Goal: Task Accomplishment & Management: Manage account settings

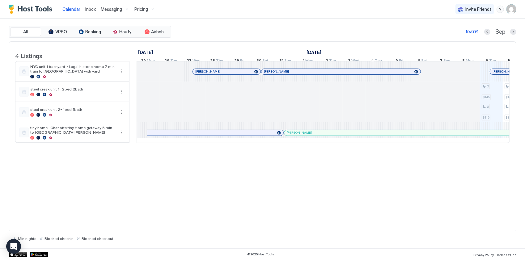
scroll to position [0, 344]
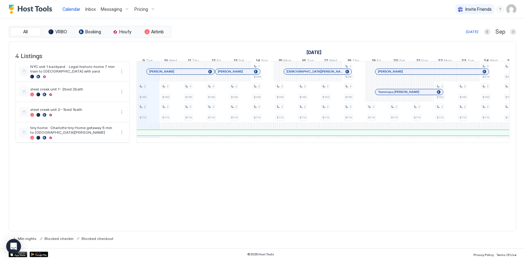
click at [116, 10] on span "Messaging" at bounding box center [111, 9] width 21 height 6
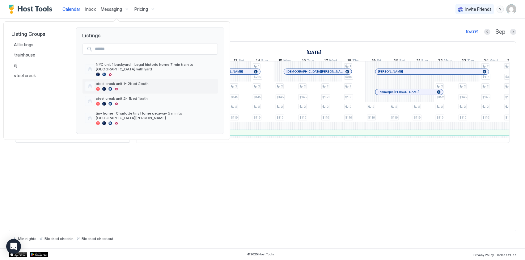
click at [140, 81] on span "steel creak unit 1- 2bed 2bath" at bounding box center [155, 83] width 119 height 5
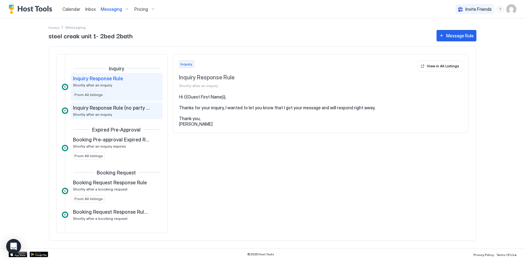
click at [119, 107] on span "Inquiry Response Rule (no party rule)" at bounding box center [111, 108] width 77 height 6
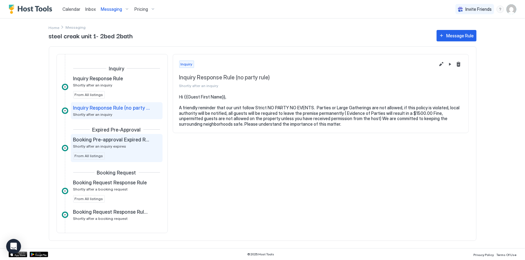
click at [124, 137] on span "Booking Pre-approval Expired Rule" at bounding box center [111, 140] width 77 height 6
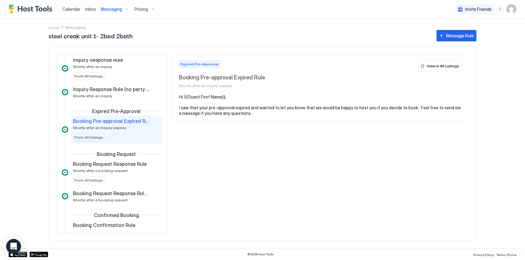
scroll to position [31, 0]
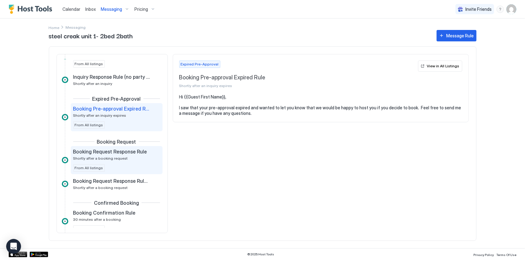
click at [125, 146] on div "Booking Request Response Rule Shortly after a booking request From All listings" at bounding box center [117, 160] width 92 height 28
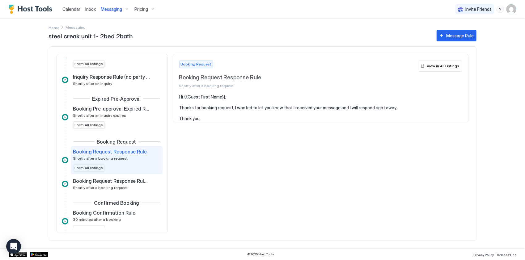
click at [125, 146] on div "Booking Request Response Rule Shortly after a booking request From All listings" at bounding box center [117, 160] width 92 height 28
click at [271, 161] on div "Booking Request Booking Request Response Rule Shortly after a booking request V…" at bounding box center [321, 143] width 296 height 179
click at [130, 183] on span "Booking Request Response Rule (no party rule)" at bounding box center [111, 181] width 77 height 6
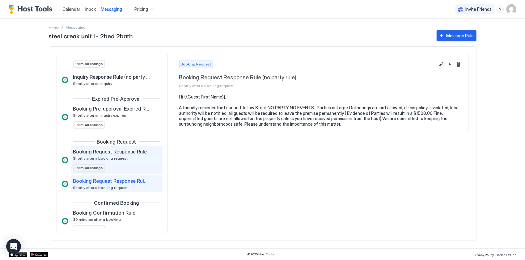
scroll to position [93, 0]
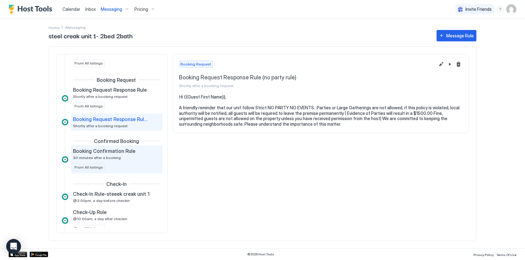
click at [107, 146] on div "Booking Confirmation Rule 30 minutes after a booking From All listings" at bounding box center [117, 160] width 92 height 28
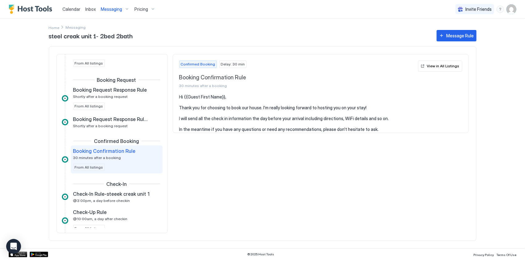
click at [107, 146] on div "Booking Confirmation Rule 30 minutes after a booking From All listings" at bounding box center [117, 160] width 92 height 28
click at [246, 171] on div "Confirmed Booking Delay: 30 min Booking Confirmation Rule 30 minutes after a bo…" at bounding box center [321, 143] width 296 height 179
click at [114, 161] on div "Booking Confirmation Rule 30 minutes after a booking From All listings" at bounding box center [116, 159] width 87 height 23
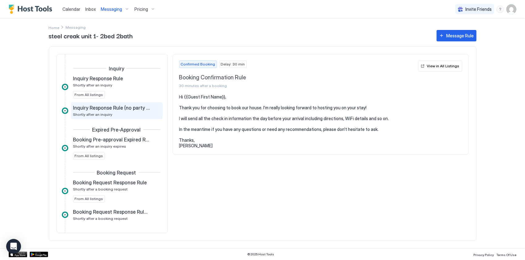
click at [122, 115] on div "Inquiry Response Rule (no party rule) Shortly after an inquiry" at bounding box center [112, 111] width 78 height 12
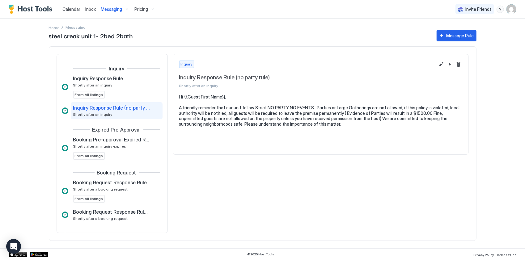
click at [122, 115] on div "Inquiry Response Rule (no party rule) Shortly after an inquiry" at bounding box center [112, 111] width 78 height 12
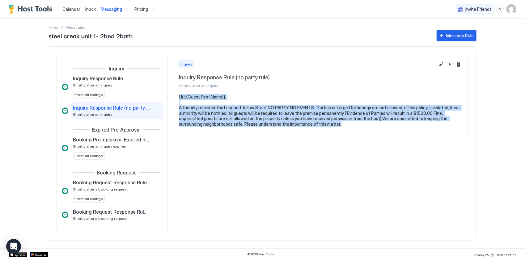
drag, startPoint x: 178, startPoint y: 96, endPoint x: 352, endPoint y: 128, distance: 176.8
click at [352, 128] on section "Hi {{Guest First Name}}, A friendly reminder that our unit follow Strict NO PAR…" at bounding box center [321, 113] width 296 height 39
copy pre "Hi {{Guest First Name}}, A friendly reminder that our unit follow Strict NO PAR…"
drag, startPoint x: 262, startPoint y: 161, endPoint x: 198, endPoint y: 165, distance: 64.4
click at [262, 161] on div "Inquiry Inquiry Response Rule (no party rule) Shortly after an inquiry Hi {{Gue…" at bounding box center [321, 143] width 296 height 179
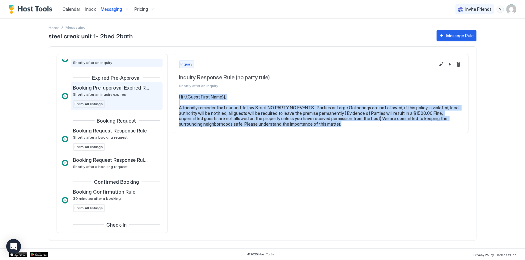
scroll to position [62, 0]
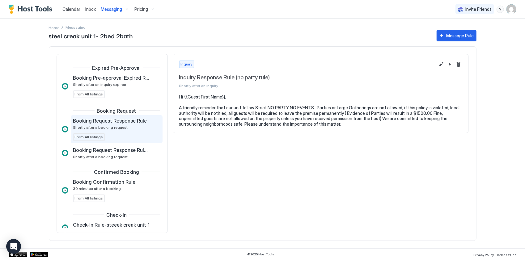
click at [122, 118] on span "Booking Request Response Rule" at bounding box center [110, 121] width 74 height 6
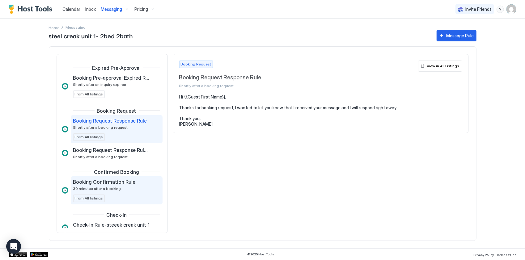
click at [113, 179] on span "Booking Confirmation Rule" at bounding box center [104, 182] width 62 height 6
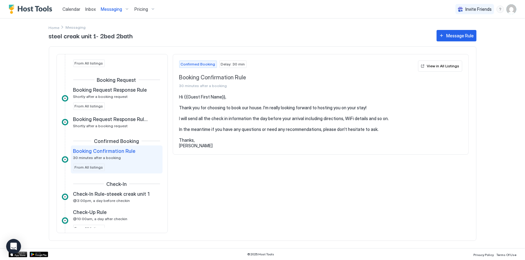
scroll to position [124, 0]
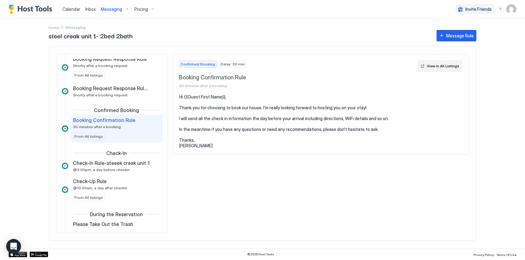
click at [439, 67] on div "View in All Listings" at bounding box center [443, 66] width 32 height 6
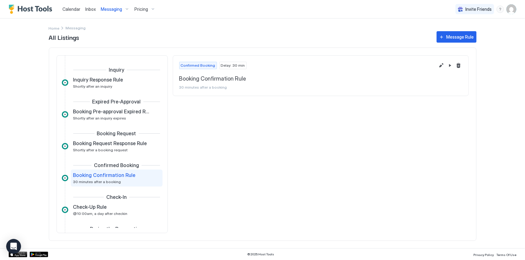
scroll to position [33, 0]
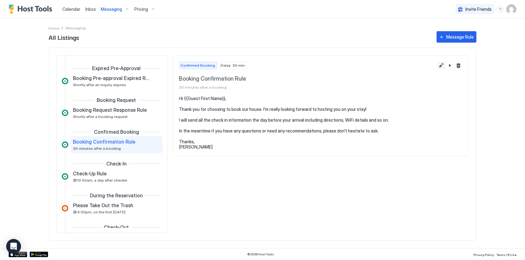
click at [440, 66] on button "Edit message rule" at bounding box center [441, 65] width 7 height 7
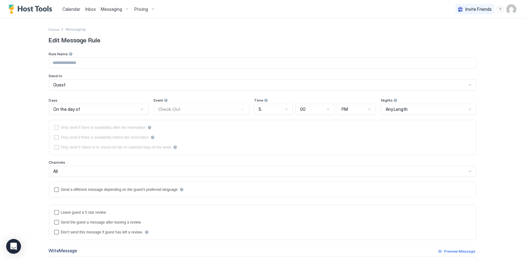
type input "**********"
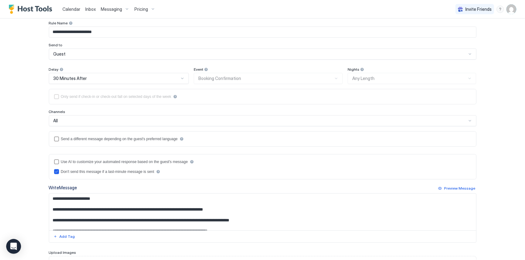
scroll to position [93, 0]
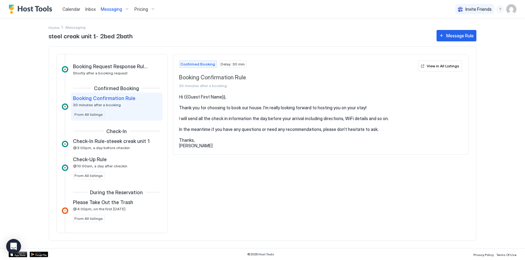
scroll to position [155, 0]
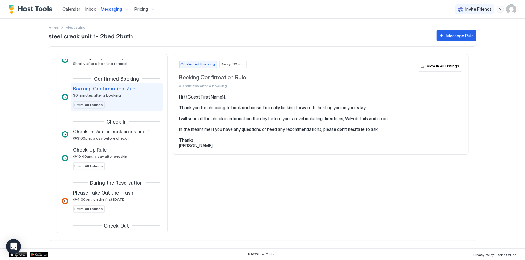
click at [125, 10] on div "Messaging" at bounding box center [115, 9] width 34 height 11
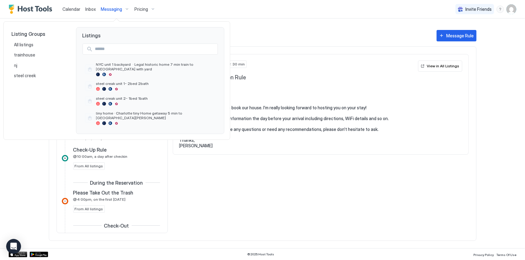
click at [275, 208] on div at bounding box center [262, 130] width 525 height 260
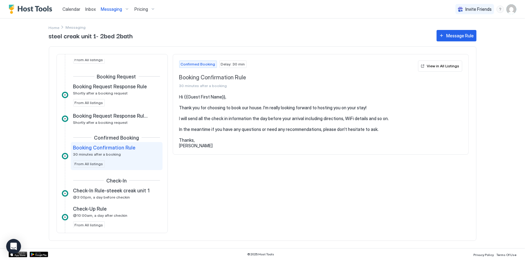
scroll to position [93, 0]
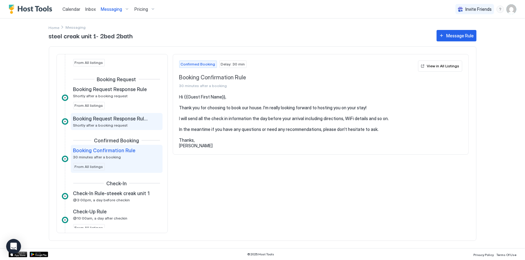
click at [104, 121] on div "Booking Request Response Rule (no party rule) Shortly after a booking request" at bounding box center [112, 122] width 78 height 12
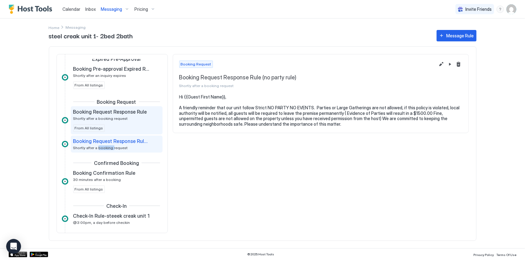
scroll to position [62, 0]
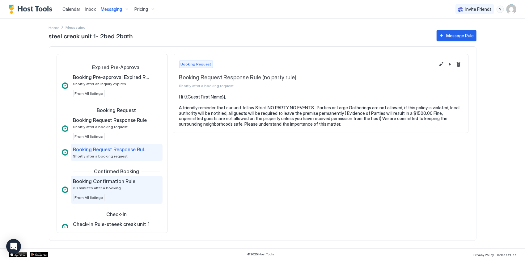
click at [110, 181] on span "Booking Confirmation Rule" at bounding box center [104, 181] width 62 height 6
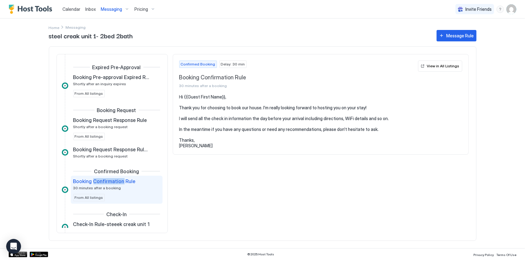
click at [110, 181] on span "Booking Confirmation Rule" at bounding box center [104, 181] width 62 height 6
click at [122, 195] on div "Booking Confirmation Rule 30 minutes after a booking From All listings" at bounding box center [116, 189] width 87 height 23
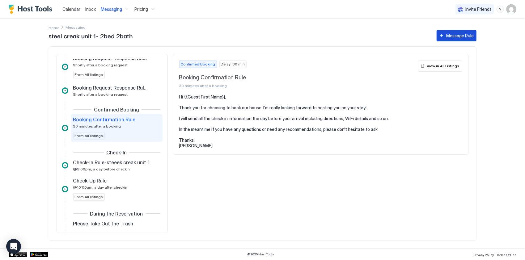
click at [457, 34] on div "Message Rule" at bounding box center [461, 35] width 28 height 6
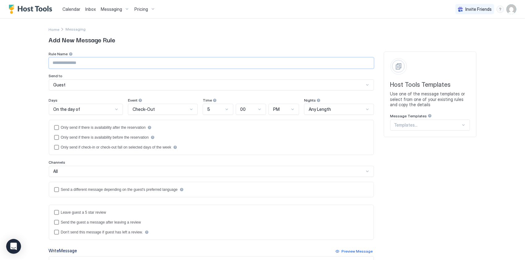
click at [80, 58] on input "Input Field" at bounding box center [211, 63] width 325 height 11
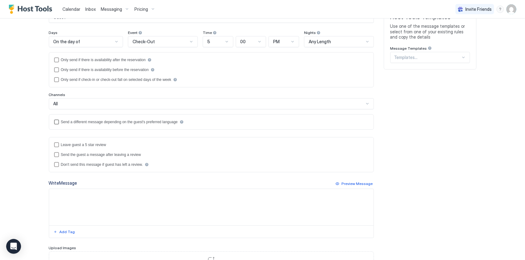
scroll to position [125, 0]
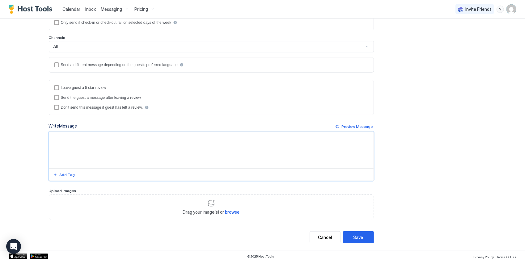
paste textarea "**********"
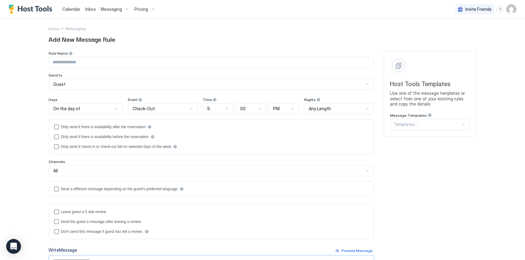
scroll to position [0, 0]
type textarea "**********"
click at [138, 109] on span "Check-Out" at bounding box center [144, 110] width 22 height 6
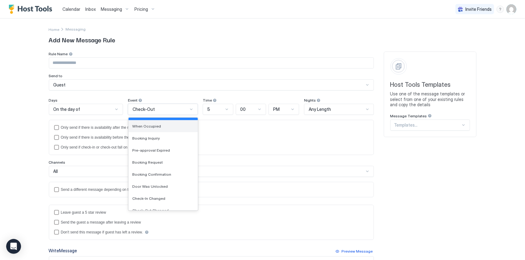
scroll to position [31, 0]
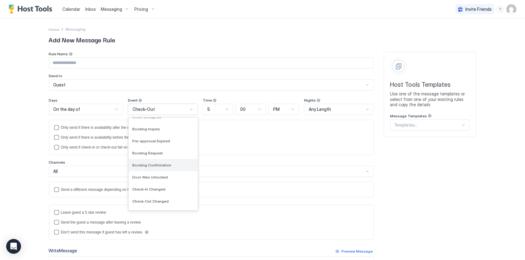
click at [166, 161] on div "Booking Confirmation" at bounding box center [163, 165] width 69 height 12
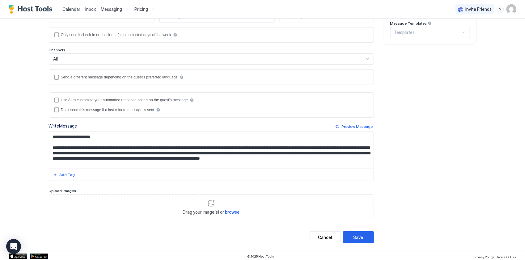
scroll to position [0, 0]
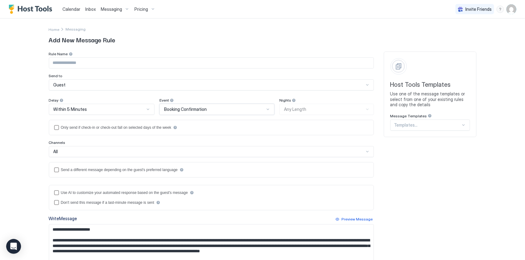
click at [299, 108] on div "Nights Any Length" at bounding box center [327, 106] width 95 height 17
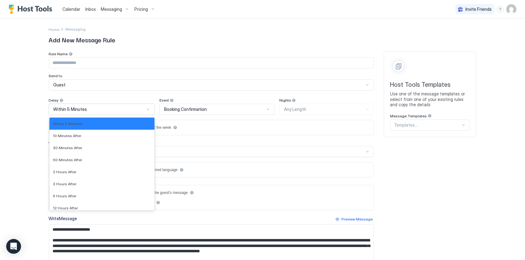
click at [108, 113] on div "Within 5 Minutes" at bounding box center [102, 109] width 106 height 11
click at [120, 124] on div "Within 5 Minutes" at bounding box center [102, 124] width 98 height 5
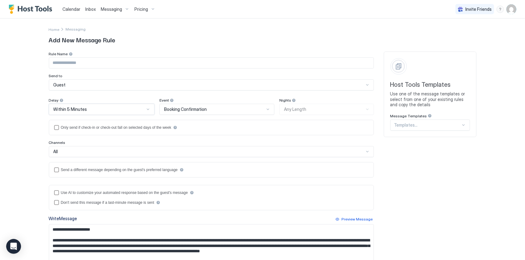
click at [8, 153] on div "Calendar Inbox Messaging Pricing Invite Friends JP Home Messaging Add New Messa…" at bounding box center [262, 130] width 525 height 260
click at [72, 62] on input "Input Field" at bounding box center [211, 63] width 325 height 11
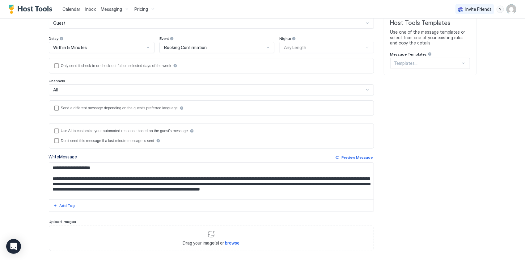
scroll to position [93, 0]
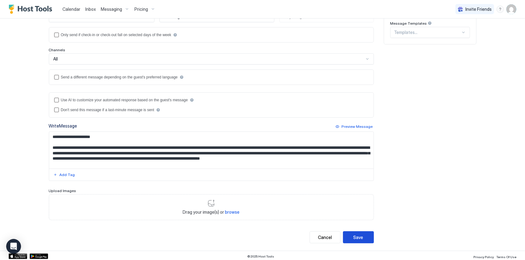
type input "**********"
click at [354, 238] on div "Save" at bounding box center [359, 237] width 10 height 6
click at [352, 238] on icon "loading" at bounding box center [352, 237] width 7 height 7
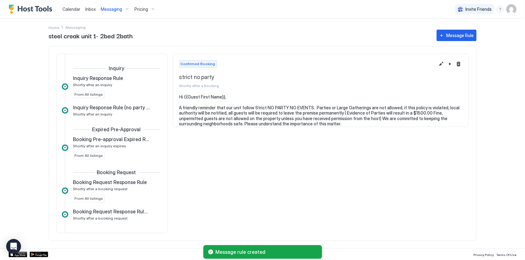
scroll to position [131, 0]
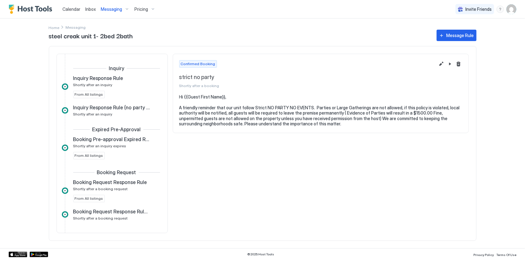
scroll to position [149, 0]
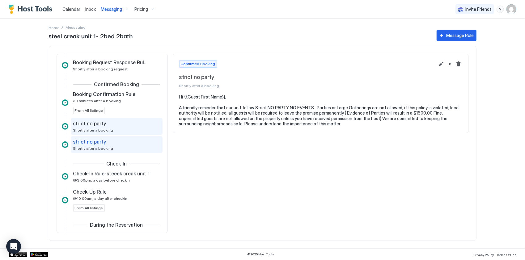
click at [124, 127] on div "strict no party Shortly after a booking" at bounding box center [112, 127] width 78 height 12
click at [124, 144] on div "strict no party" at bounding box center [112, 142] width 78 height 6
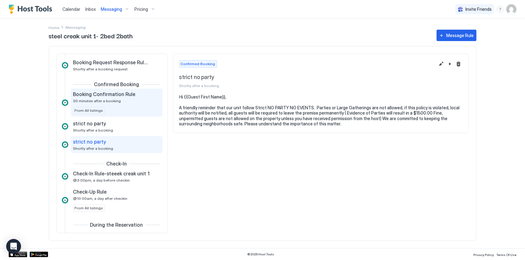
click at [122, 103] on div "Booking Confirmation Rule 30 minutes after a booking From All listings" at bounding box center [116, 102] width 87 height 23
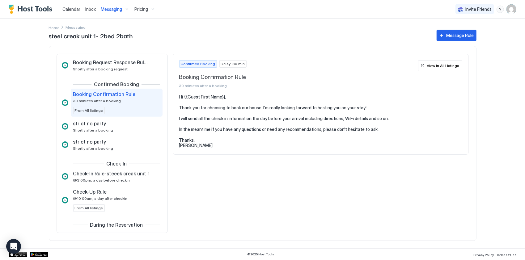
click at [122, 103] on div "Booking Confirmation Rule 30 minutes after a booking From All listings" at bounding box center [116, 102] width 87 height 23
click at [118, 121] on div "strict no party" at bounding box center [112, 124] width 78 height 6
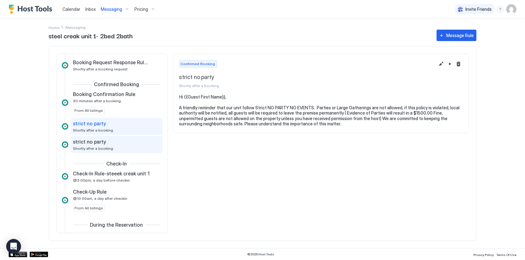
click at [117, 139] on div "strict no party" at bounding box center [112, 142] width 78 height 6
click at [458, 66] on button "Delete message rule" at bounding box center [458, 63] width 7 height 7
click at [458, 66] on div at bounding box center [262, 130] width 525 height 260
click at [118, 129] on div "strict no party Shortly after a booking" at bounding box center [112, 127] width 78 height 12
click at [110, 140] on div "strict no party" at bounding box center [112, 142] width 78 height 6
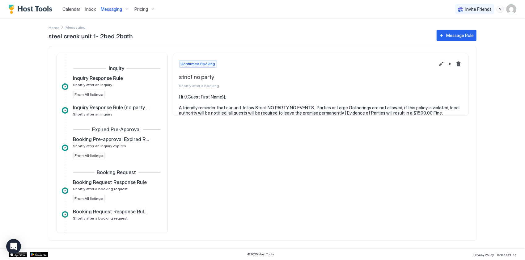
scroll to position [149, 0]
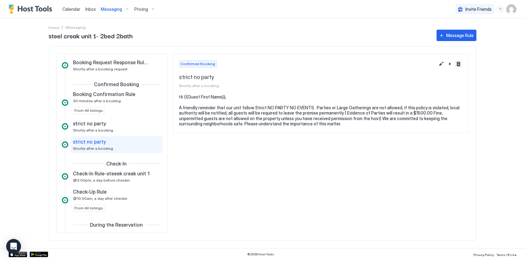
click at [457, 65] on button "Delete message rule" at bounding box center [458, 63] width 7 height 7
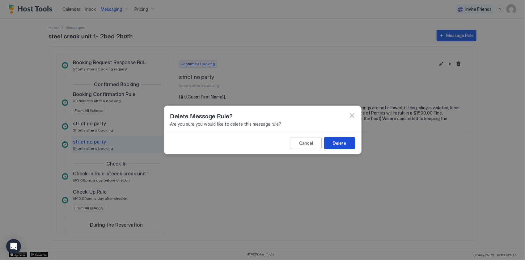
click at [347, 143] on button "Delete" at bounding box center [339, 143] width 31 height 12
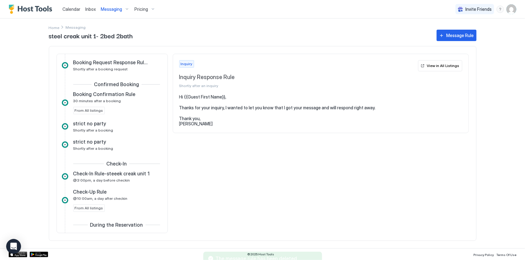
scroll to position [0, 0]
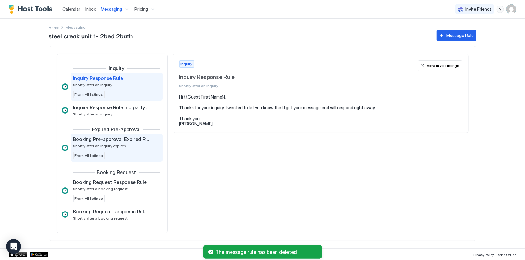
click at [126, 143] on div "Booking Pre-approval Expired Rule Shortly after an inquiry expires" at bounding box center [112, 142] width 78 height 12
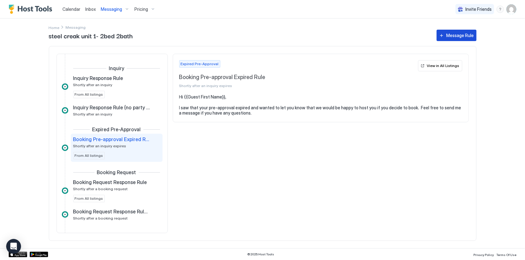
click at [458, 34] on div "Message Rule" at bounding box center [461, 35] width 28 height 6
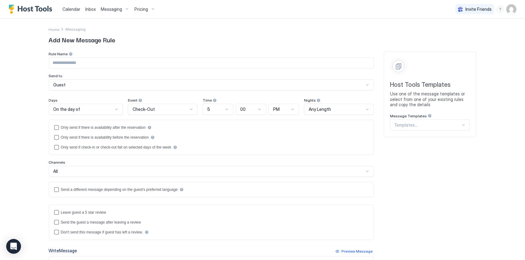
click at [162, 68] on input "Input Field" at bounding box center [211, 63] width 325 height 11
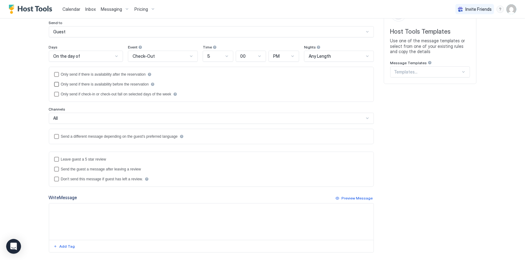
scroll to position [125, 0]
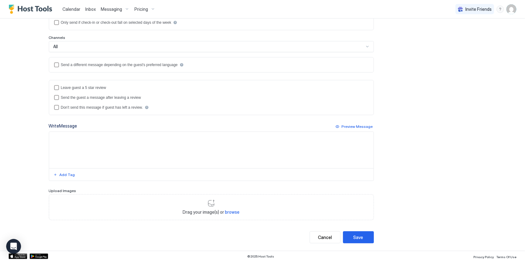
click at [96, 138] on textarea "Input Field" at bounding box center [211, 150] width 325 height 36
paste textarea "**********"
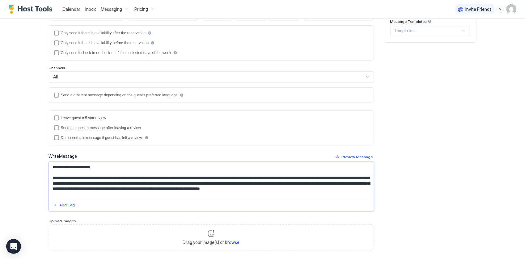
scroll to position [1, 0]
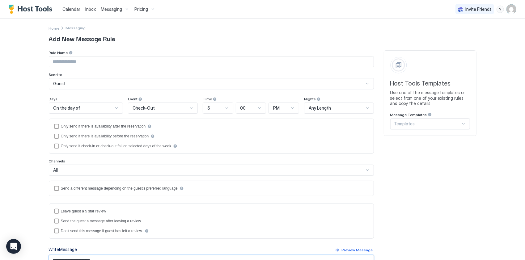
type textarea "**********"
click at [79, 106] on div "On the day of" at bounding box center [84, 108] width 60 height 6
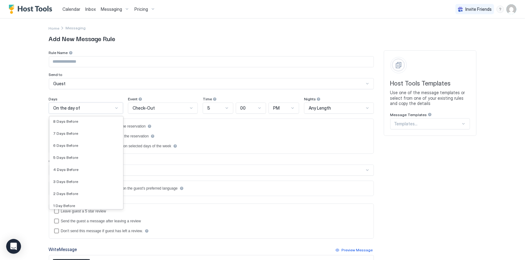
scroll to position [890, 0]
click at [147, 109] on span "Check-Out" at bounding box center [144, 108] width 22 height 6
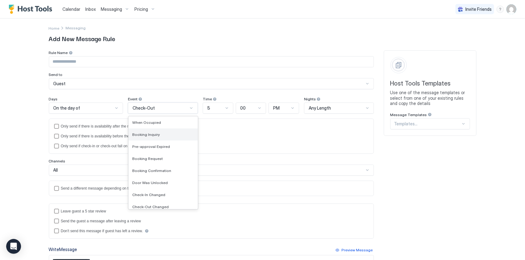
scroll to position [31, 0]
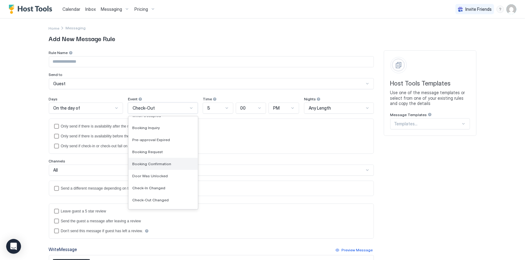
click at [169, 162] on div "Booking Confirmation" at bounding box center [163, 164] width 62 height 5
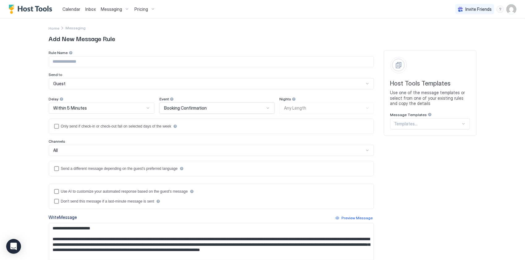
click at [67, 66] on input "Input Field" at bounding box center [211, 62] width 325 height 11
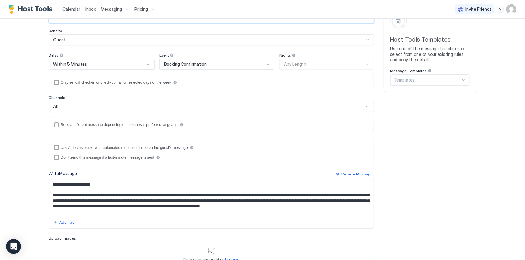
scroll to position [93, 0]
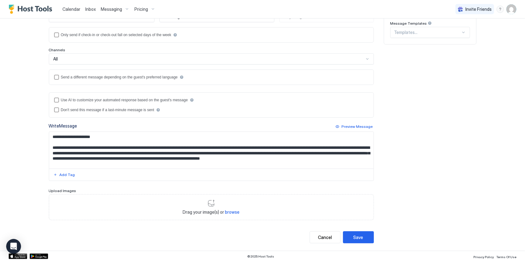
type input "**********"
click at [358, 234] on div "Save" at bounding box center [359, 237] width 10 height 6
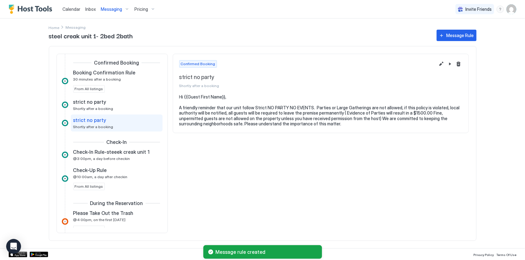
scroll to position [180, 0]
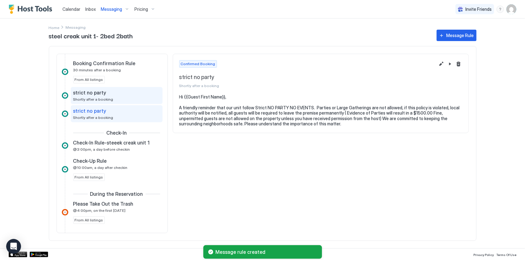
click at [109, 98] on span "Shortly after a booking" at bounding box center [93, 99] width 40 height 5
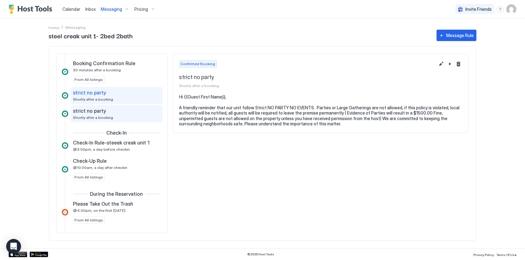
click at [109, 108] on div "strict no party" at bounding box center [112, 111] width 78 height 6
click at [109, 98] on span "Shortly after a booking" at bounding box center [93, 99] width 40 height 5
click at [109, 106] on div "strict no party Shortly after a booking" at bounding box center [117, 113] width 92 height 17
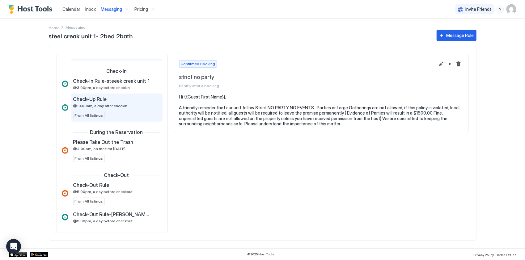
scroll to position [328, 0]
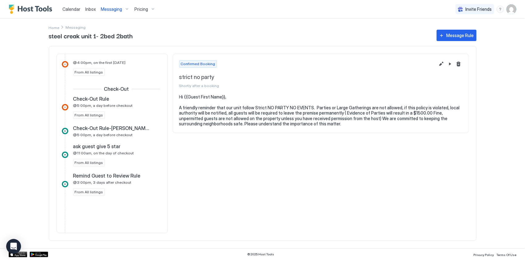
click at [122, 11] on div "Messaging" at bounding box center [115, 9] width 34 height 11
click at [122, 11] on div "Calendar Inbox Messaging Pricing Invite Friends JP Home Messaging steel creak u…" at bounding box center [262, 130] width 525 height 260
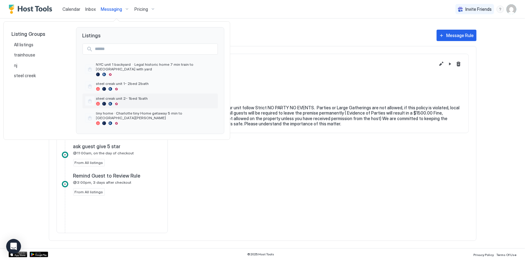
click at [144, 96] on span "steel creak unit 2- 1bed 1bath" at bounding box center [155, 98] width 119 height 5
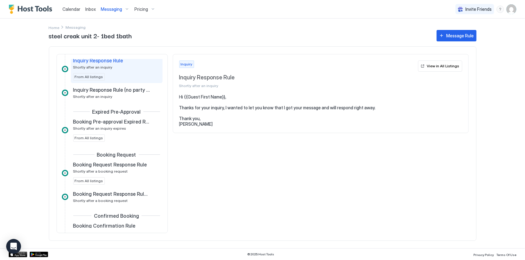
scroll to position [31, 0]
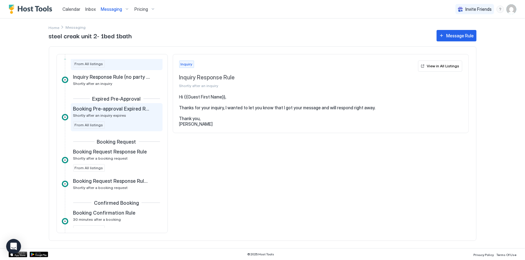
click at [128, 114] on div "Booking Pre-approval Expired Rule Shortly after an inquiry expires" at bounding box center [112, 112] width 78 height 12
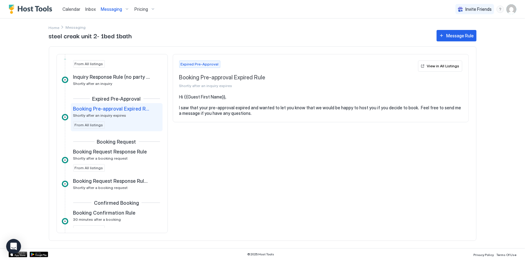
drag, startPoint x: 128, startPoint y: 114, endPoint x: 109, endPoint y: 118, distance: 19.5
click at [109, 118] on div "Booking Pre-approval Expired Rule Shortly after an inquiry expires From All lis…" at bounding box center [116, 117] width 87 height 23
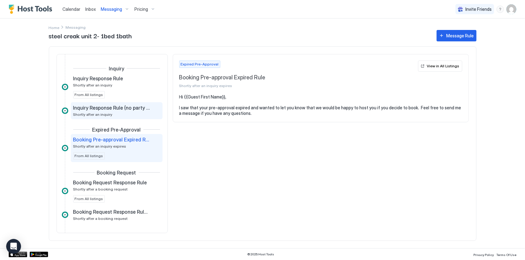
click at [108, 111] on div "Inquiry Response Rule (no party rule) Shortly after an inquiry" at bounding box center [112, 111] width 78 height 12
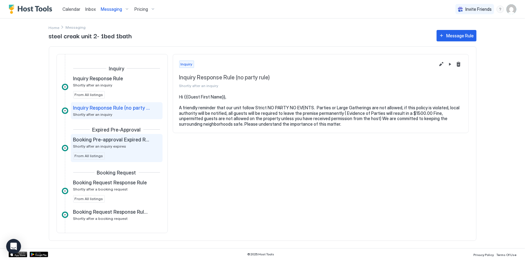
click at [114, 144] on span "Shortly after an inquiry expires" at bounding box center [99, 146] width 53 height 5
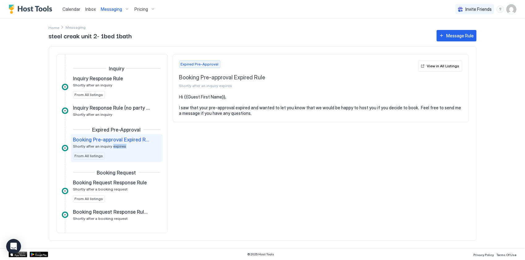
click at [114, 144] on span "Shortly after an inquiry expires" at bounding box center [99, 146] width 53 height 5
drag, startPoint x: 114, startPoint y: 144, endPoint x: 101, endPoint y: 146, distance: 12.5
click at [101, 146] on span "Shortly after an inquiry expires" at bounding box center [99, 146] width 53 height 5
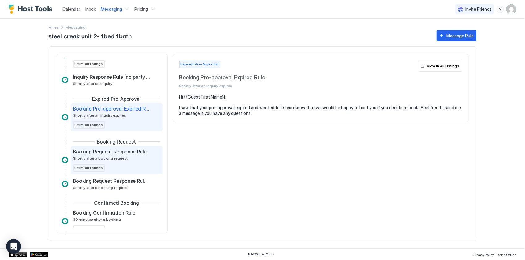
click at [104, 153] on span "Booking Request Response Rule" at bounding box center [110, 152] width 74 height 6
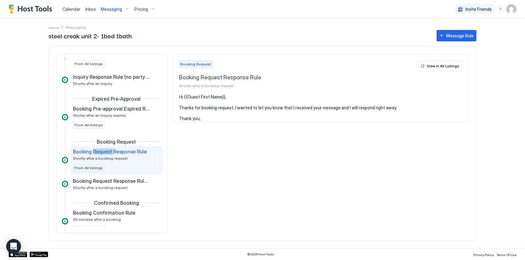
click at [104, 153] on span "Booking Request Response Rule" at bounding box center [110, 152] width 74 height 6
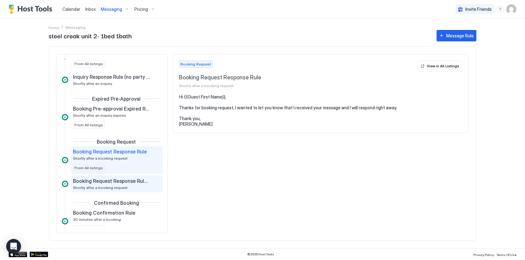
drag, startPoint x: 104, startPoint y: 153, endPoint x: 108, endPoint y: 184, distance: 30.5
click at [108, 184] on div "Booking Request Response Rule (no party rule) Shortly after a booking request" at bounding box center [112, 184] width 78 height 12
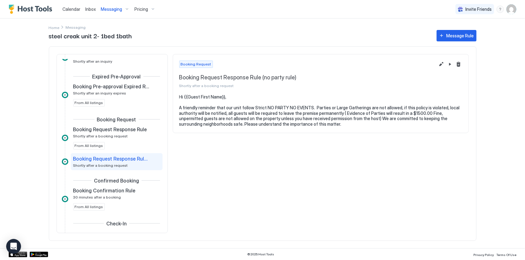
scroll to position [62, 0]
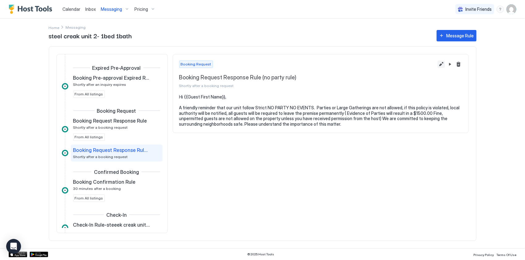
click at [442, 65] on button "Edit message rule" at bounding box center [441, 64] width 7 height 7
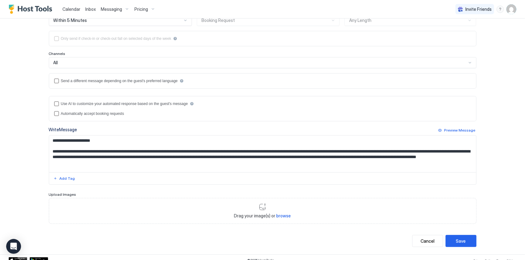
scroll to position [93, 0]
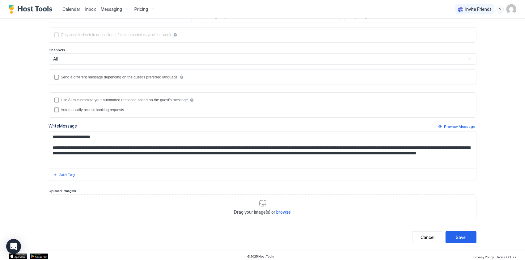
click at [423, 239] on button "Cancel" at bounding box center [428, 238] width 31 height 12
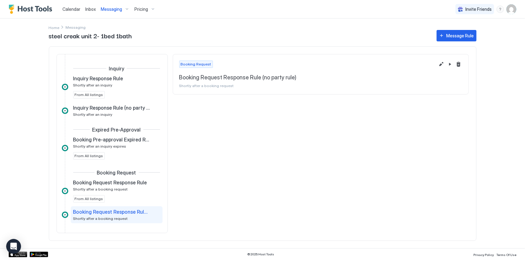
scroll to position [70, 0]
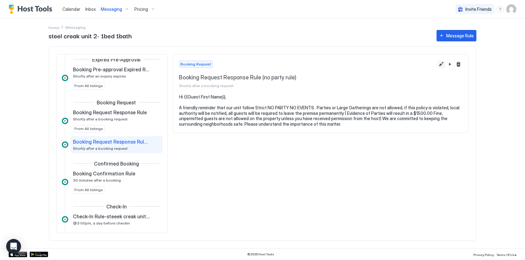
click at [439, 64] on button "Edit message rule" at bounding box center [441, 64] width 7 height 7
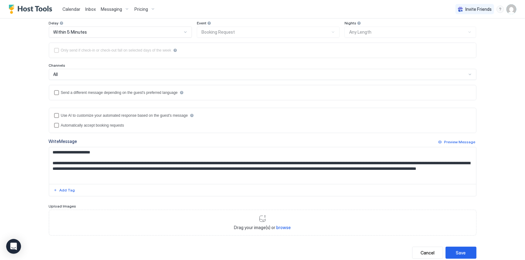
scroll to position [93, 0]
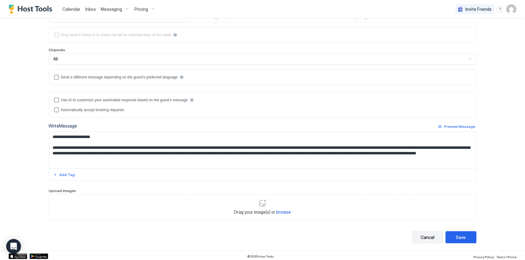
click at [417, 239] on button "Cancel" at bounding box center [428, 238] width 31 height 12
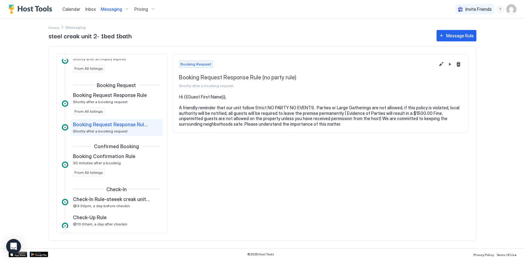
scroll to position [101, 0]
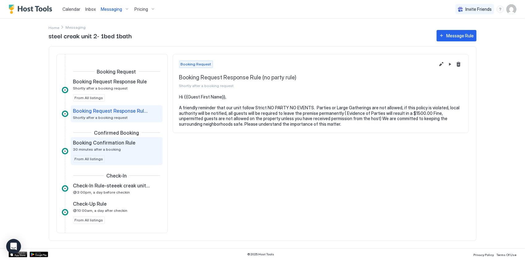
click at [127, 153] on div "Booking Confirmation Rule 30 minutes after a booking From All listings" at bounding box center [116, 151] width 87 height 23
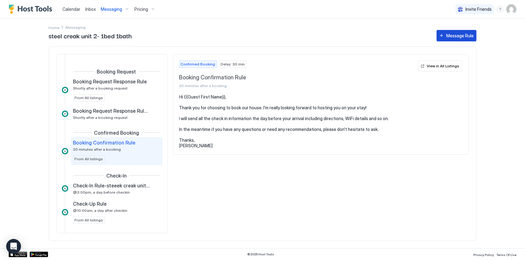
click at [461, 33] on div "Message Rule" at bounding box center [461, 35] width 28 height 6
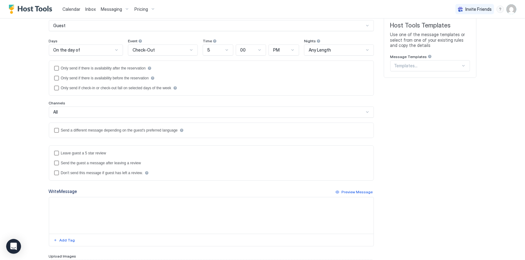
scroll to position [62, 0]
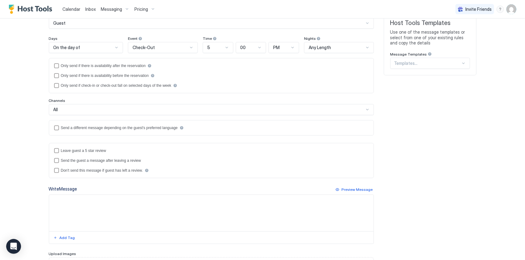
click at [440, 59] on div "Templates..." at bounding box center [431, 63] width 80 height 11
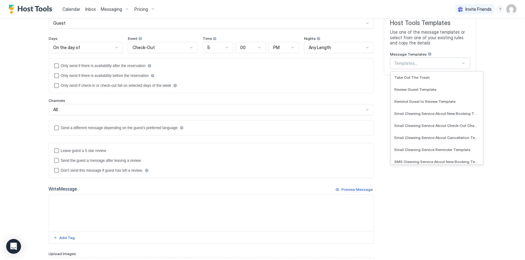
scroll to position [0, 0]
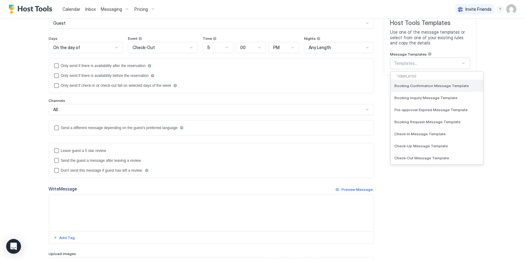
click at [450, 89] on div "Booking Confirmation Message Template" at bounding box center [437, 86] width 92 height 12
type input "**********"
type textarea "**********"
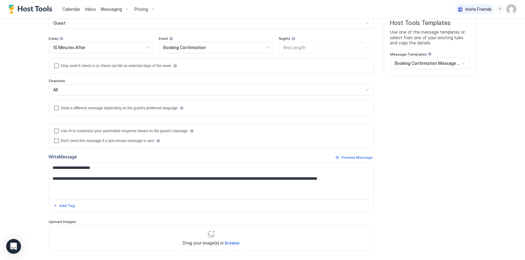
click at [450, 89] on div "**********" at bounding box center [263, 132] width 428 height 285
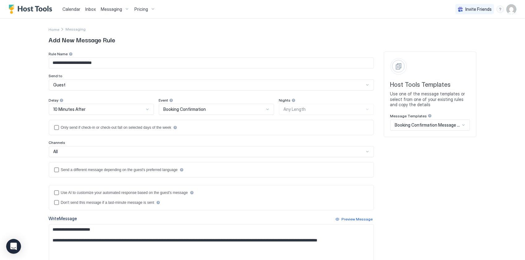
click at [109, 109] on div "10 Minutes After" at bounding box center [99, 110] width 91 height 6
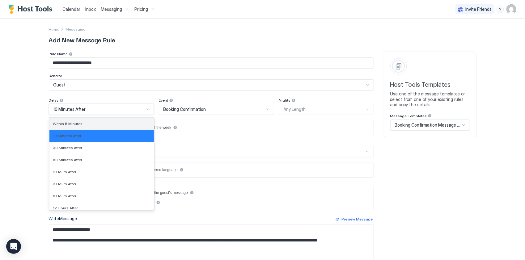
click at [87, 127] on div "Within 5 Minutes" at bounding box center [101, 124] width 105 height 12
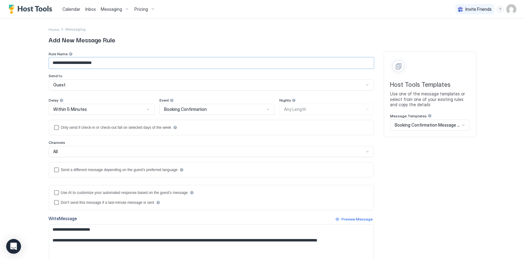
click at [80, 61] on input "**********" at bounding box center [211, 63] width 325 height 11
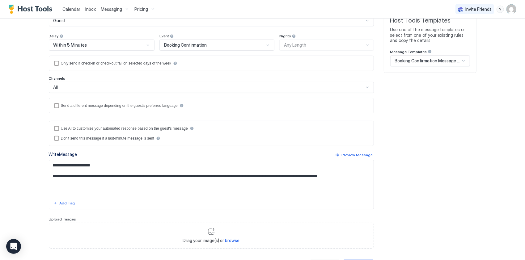
scroll to position [93, 0]
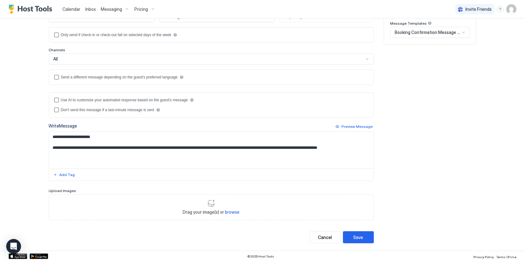
type input "**********"
click at [106, 146] on textarea "**********" at bounding box center [211, 150] width 325 height 37
paste textarea "**********"
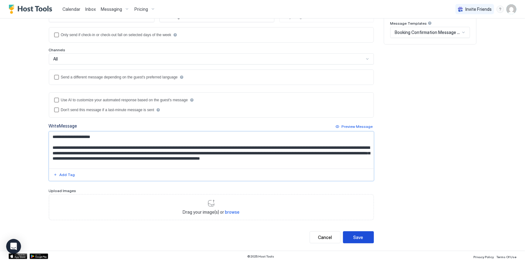
type textarea "**********"
click at [364, 232] on button "Save" at bounding box center [358, 238] width 31 height 12
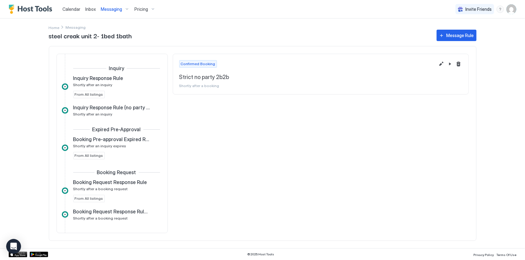
scroll to position [131, 0]
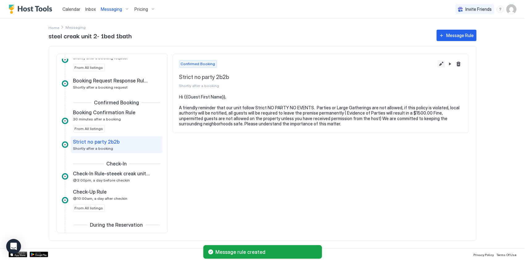
click at [440, 62] on button "Edit message rule" at bounding box center [441, 63] width 7 height 7
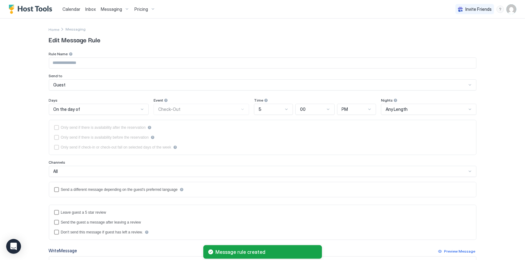
type input "**********"
type textarea "**********"
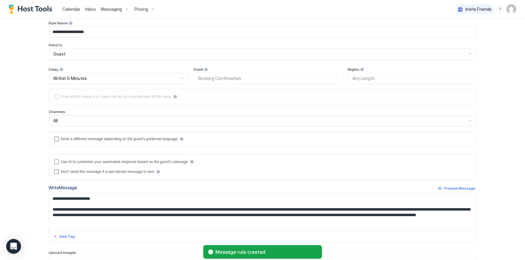
scroll to position [62, 0]
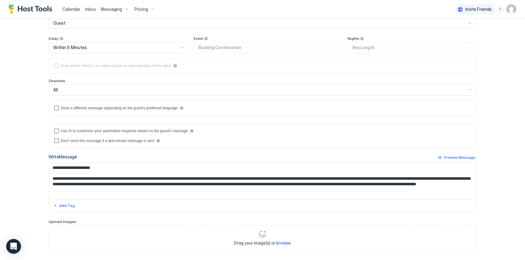
click at [241, 89] on div "All" at bounding box center [261, 90] width 414 height 6
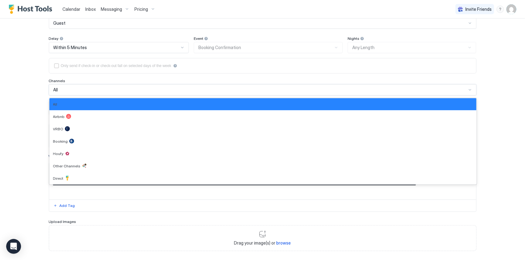
click at [241, 89] on div "All" at bounding box center [261, 90] width 414 height 6
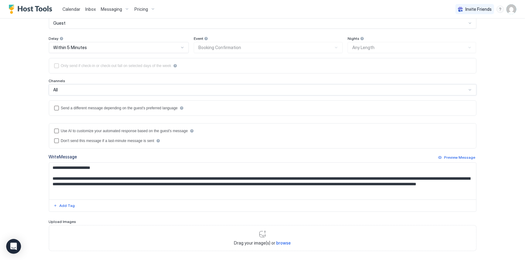
click at [30, 110] on div "**********" at bounding box center [262, 130] width 525 height 260
drag, startPoint x: 30, startPoint y: 110, endPoint x: 15, endPoint y: 140, distance: 33.9
click at [15, 140] on div "**********" at bounding box center [262, 130] width 525 height 260
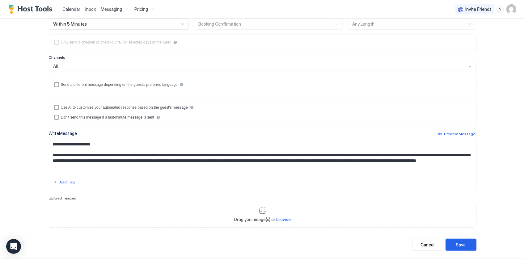
scroll to position [93, 0]
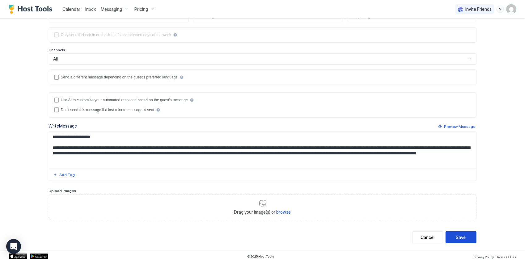
click at [457, 234] on div "Save" at bounding box center [462, 237] width 10 height 6
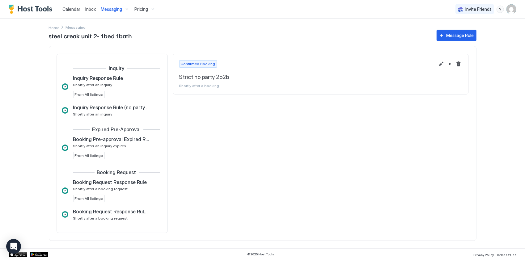
scroll to position [131, 0]
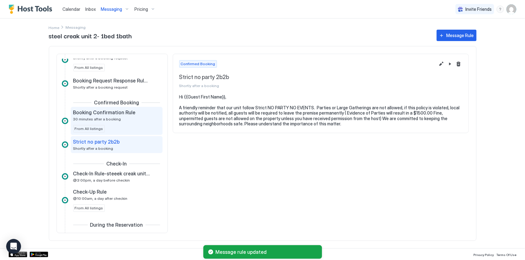
click at [115, 127] on div "Booking Confirmation Rule 30 minutes after a booking From All listings" at bounding box center [116, 120] width 87 height 23
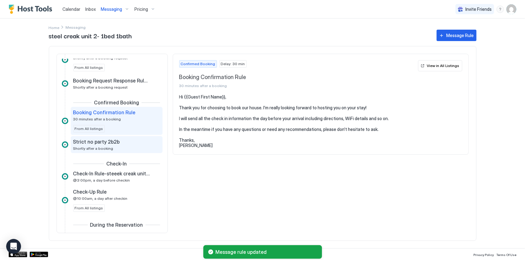
click at [116, 148] on div "Strict no party 2b2b Shortly after a booking" at bounding box center [112, 145] width 78 height 12
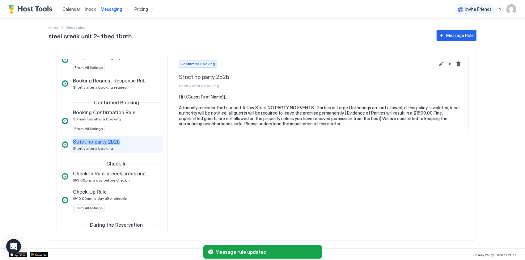
click at [116, 148] on div "Strict no party 2b2b Shortly after a booking" at bounding box center [112, 145] width 78 height 12
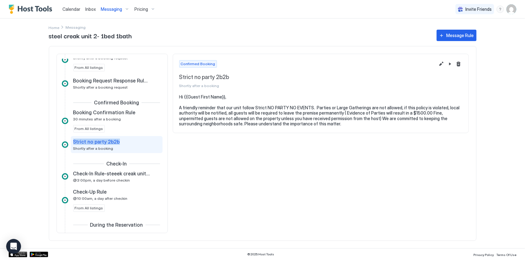
click at [114, 11] on span "Messaging" at bounding box center [111, 9] width 21 height 6
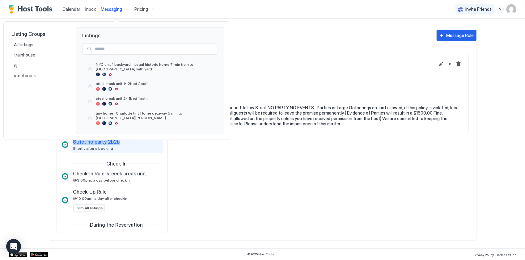
click at [144, 11] on div at bounding box center [262, 130] width 525 height 260
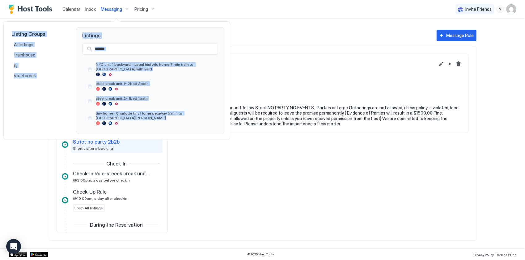
click at [145, 11] on div at bounding box center [262, 130] width 525 height 260
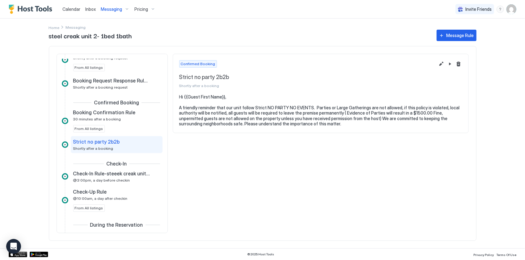
click at [116, 7] on span "Messaging" at bounding box center [111, 9] width 21 height 6
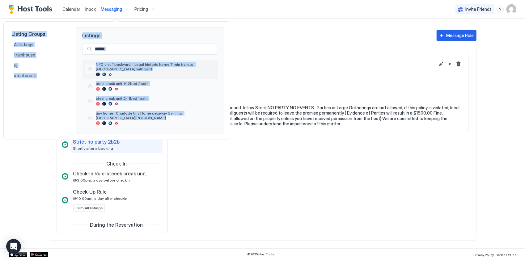
click at [121, 66] on span "NYC unit 1 backyard · Legal historic home 7 min train to [GEOGRAPHIC_DATA] with…" at bounding box center [155, 66] width 119 height 9
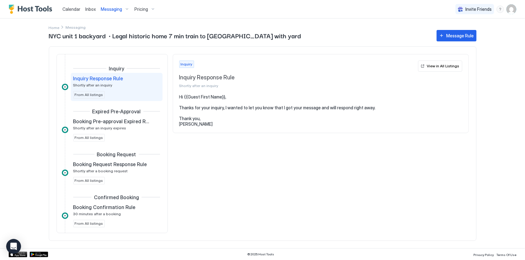
click at [117, 10] on span "Messaging" at bounding box center [111, 9] width 21 height 6
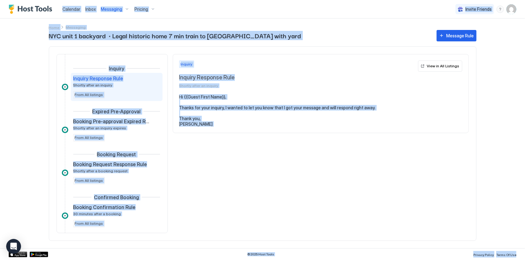
click at [114, 3] on button "Messaging" at bounding box center [115, 9] width 34 height 18
click at [114, 3] on div "Calendar Inbox Messaging Pricing Invite Friends JP Home Messaging NYC unit 1 ba…" at bounding box center [262, 130] width 525 height 260
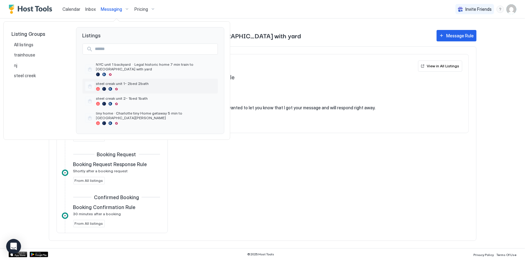
click at [118, 81] on span "steel creak unit 1- 2bed 2bath" at bounding box center [155, 83] width 119 height 5
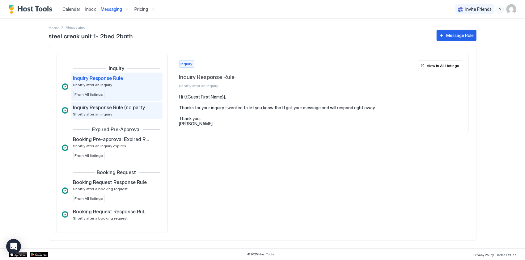
click at [130, 116] on div "Inquiry Response Rule (no party rule) Shortly after an inquiry" at bounding box center [112, 111] width 78 height 12
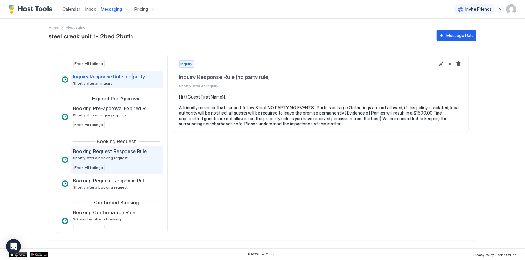
scroll to position [62, 0]
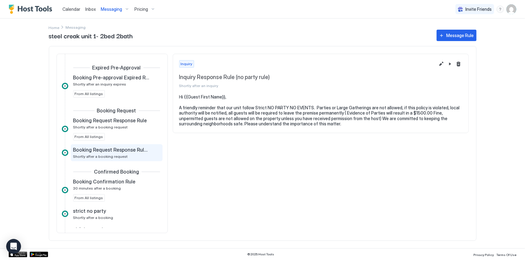
click at [124, 154] on div "Booking Request Response Rule (no party rule) Shortly after a booking request" at bounding box center [112, 153] width 78 height 12
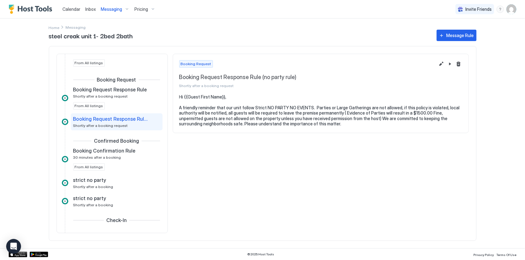
scroll to position [124, 0]
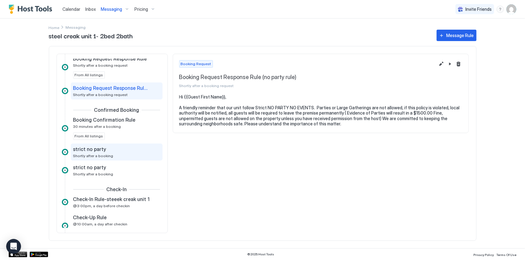
click at [124, 152] on div "strict no party Shortly after a booking" at bounding box center [112, 152] width 78 height 12
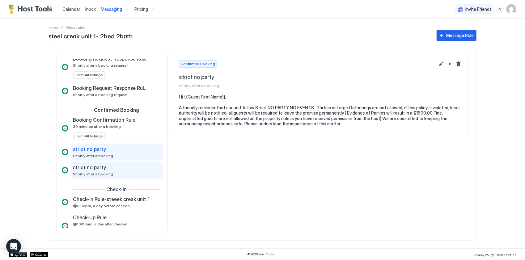
click at [112, 172] on div "strict no party Shortly after a booking" at bounding box center [112, 171] width 78 height 12
click at [443, 67] on button "Edit message rule" at bounding box center [441, 63] width 7 height 7
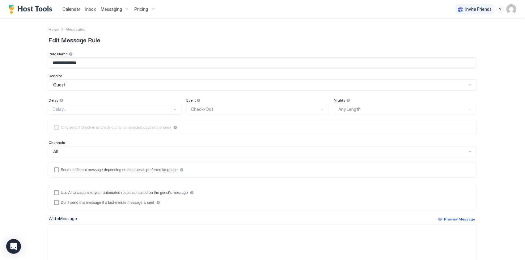
type textarea "**********"
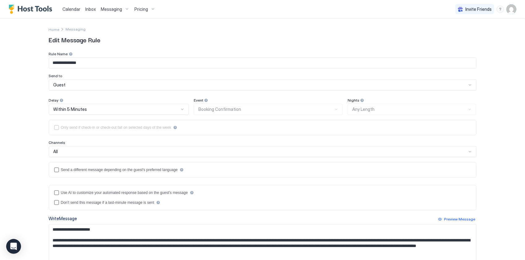
click at [216, 110] on div "Event Booking Confirmation" at bounding box center [268, 106] width 149 height 17
click at [93, 64] on input "**********" at bounding box center [262, 63] width 427 height 11
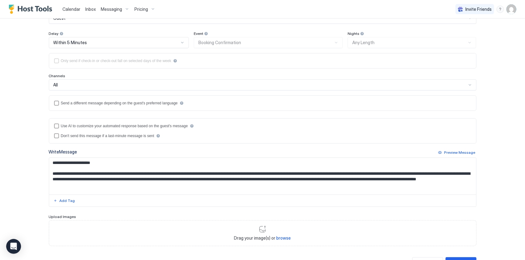
scroll to position [93, 0]
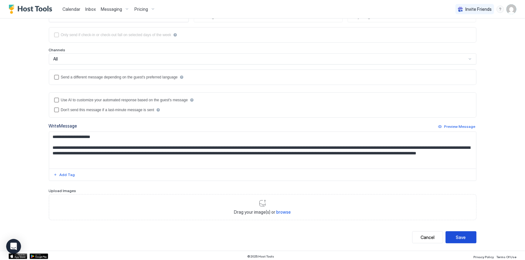
type input "**********"
click at [466, 241] on button "Save" at bounding box center [461, 238] width 31 height 12
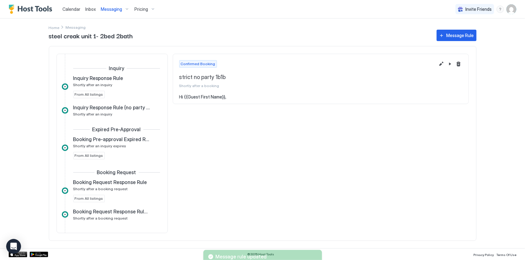
scroll to position [149, 0]
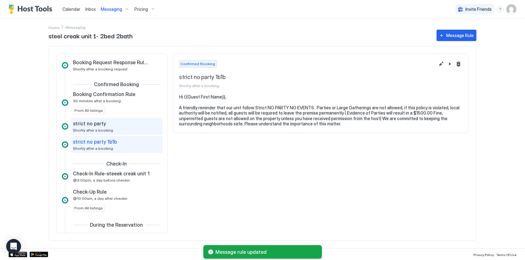
click at [119, 126] on div "strict no party Shortly after a booking" at bounding box center [112, 127] width 78 height 12
click at [461, 65] on button "Delete message rule" at bounding box center [458, 63] width 7 height 7
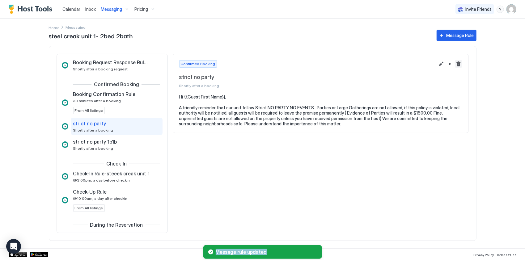
click at [460, 63] on button "Delete message rule" at bounding box center [458, 63] width 7 height 7
click at [460, 63] on div "Calendar Inbox Messaging Pricing Invite Friends JP Home Messaging steel creak u…" at bounding box center [262, 130] width 525 height 260
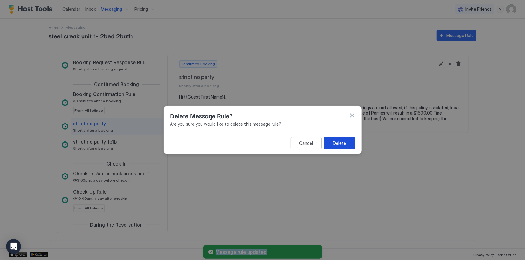
click at [342, 143] on div "Delete" at bounding box center [339, 143] width 13 height 6
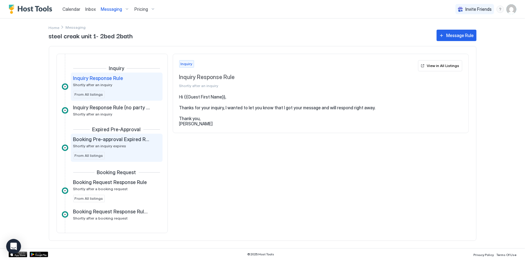
click at [121, 148] on span "Shortly after an inquiry expires" at bounding box center [99, 146] width 53 height 5
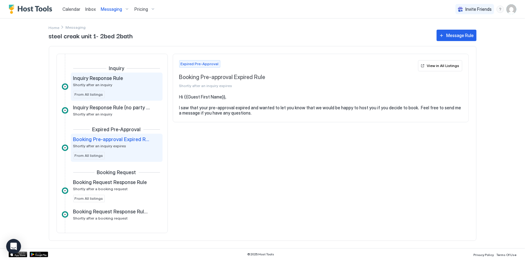
click at [116, 85] on div "Inquiry Response Rule Shortly after an inquiry" at bounding box center [112, 81] width 78 height 12
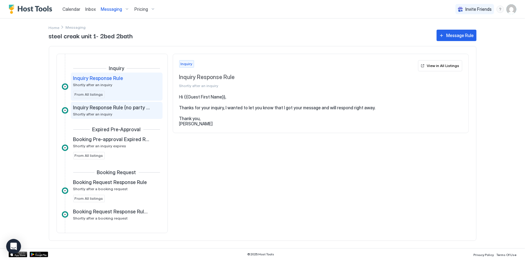
drag, startPoint x: 116, startPoint y: 85, endPoint x: 107, endPoint y: 111, distance: 26.7
click at [107, 111] on div "Inquiry Response Rule (no party rule) Shortly after an inquiry" at bounding box center [112, 111] width 78 height 12
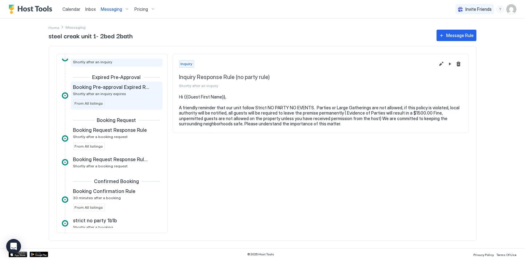
scroll to position [62, 0]
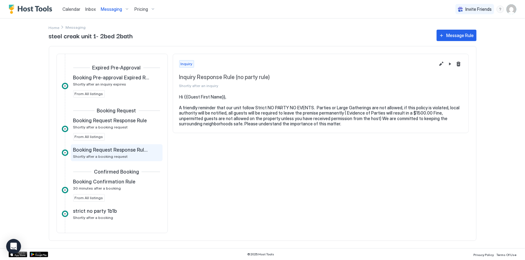
click at [116, 151] on span "Booking Request Response Rule (no party rule)" at bounding box center [111, 150] width 77 height 6
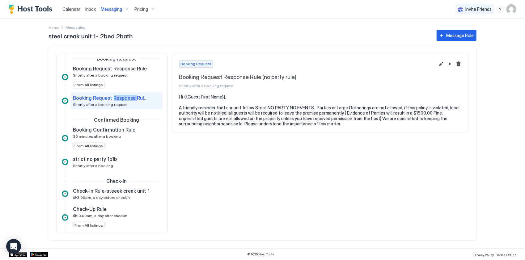
scroll to position [124, 0]
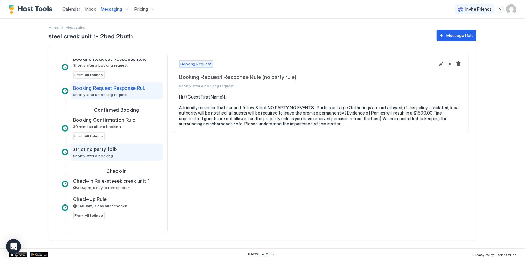
click at [116, 150] on div "strict no party 1b1b" at bounding box center [112, 149] width 78 height 6
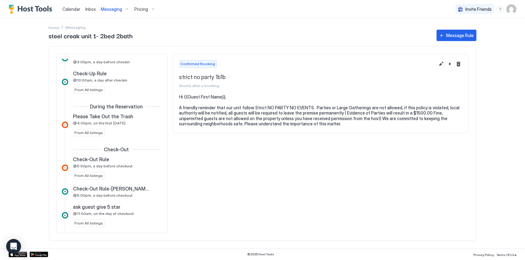
scroll to position [278, 0]
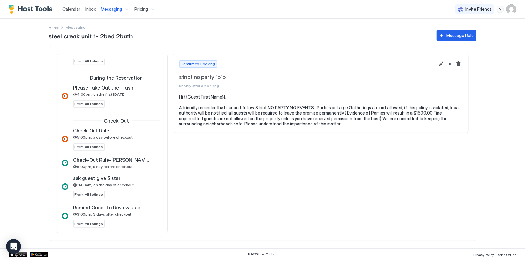
click at [119, 7] on span "Messaging" at bounding box center [111, 9] width 21 height 6
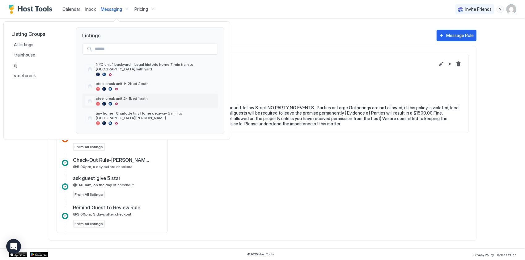
click at [138, 96] on span "steel creak unit 2- 1bed 1bath" at bounding box center [155, 98] width 119 height 5
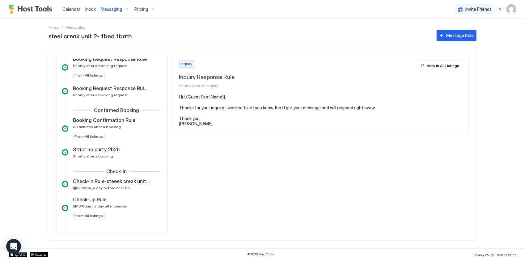
scroll to position [124, 0]
click at [109, 10] on span "Messaging" at bounding box center [111, 9] width 21 height 6
click at [109, 10] on div at bounding box center [262, 130] width 525 height 260
click at [109, 10] on span "Messaging" at bounding box center [111, 9] width 21 height 6
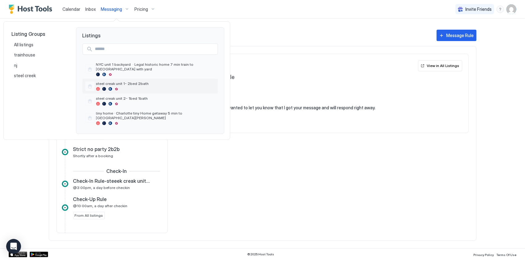
click at [124, 81] on span "steel creak unit 1- 2bed 2bath" at bounding box center [155, 83] width 119 height 5
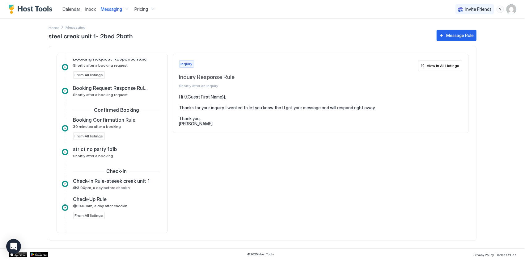
click at [124, 79] on div at bounding box center [262, 130] width 525 height 260
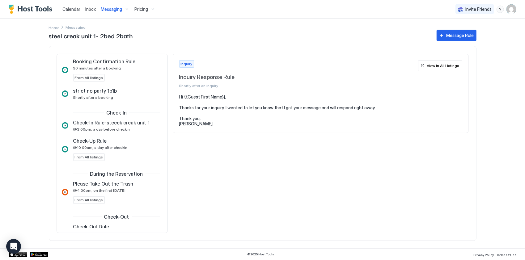
scroll to position [187, 0]
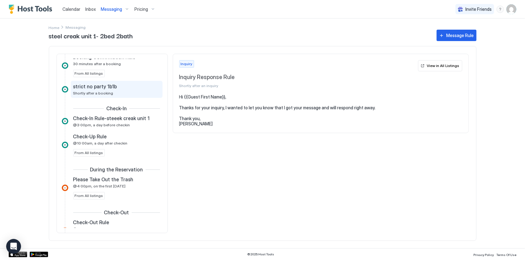
click at [131, 94] on div "strict no party 1b1b Shortly after a booking" at bounding box center [112, 90] width 78 height 12
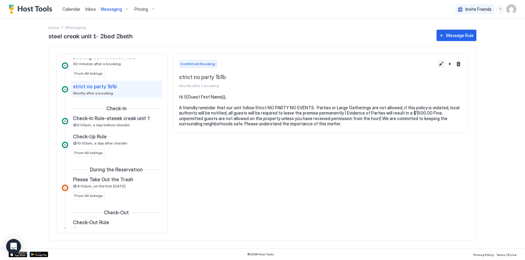
click at [443, 65] on button "Edit message rule" at bounding box center [441, 63] width 7 height 7
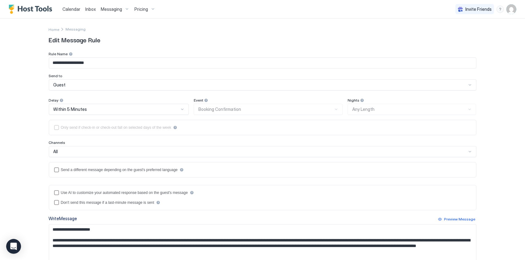
click at [81, 58] on input "**********" at bounding box center [262, 63] width 427 height 11
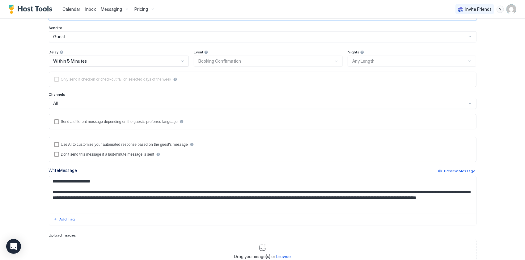
scroll to position [93, 0]
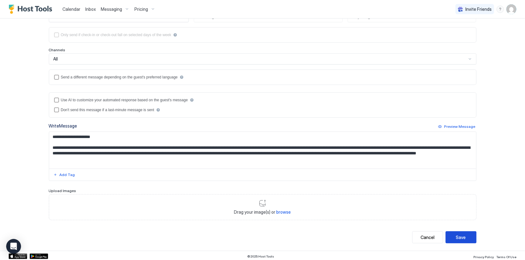
type input "**********"
click at [461, 234] on div "Save" at bounding box center [462, 237] width 10 height 6
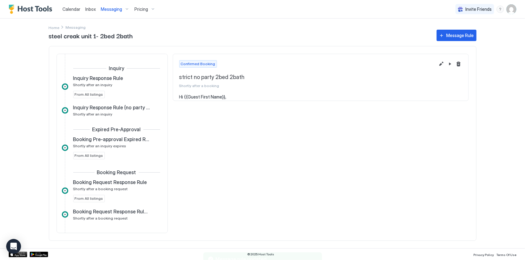
scroll to position [131, 0]
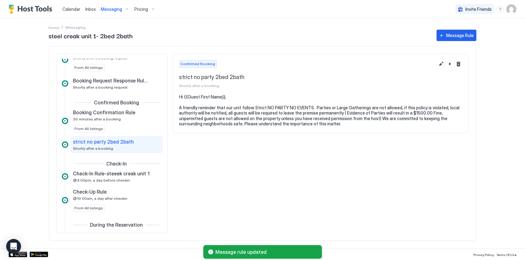
click at [113, 11] on span "Messaging" at bounding box center [111, 9] width 21 height 6
click at [113, 11] on div "Calendar Inbox Messaging Pricing Invite Friends JP Home Messaging steel creak u…" at bounding box center [262, 130] width 525 height 260
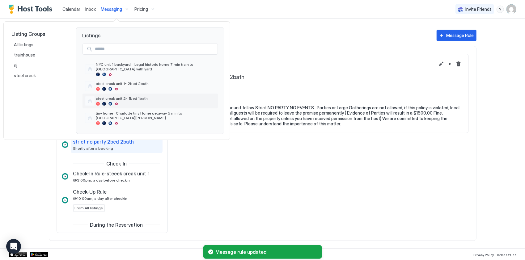
click at [136, 94] on div "steel creak unit 2- 1bed 1bath" at bounding box center [150, 101] width 135 height 15
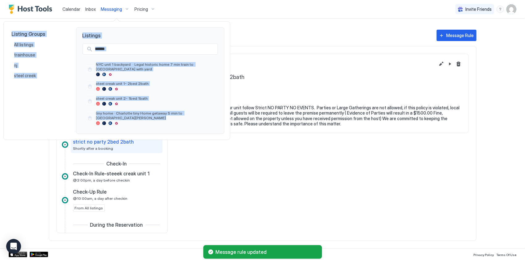
click at [136, 91] on div at bounding box center [262, 130] width 525 height 260
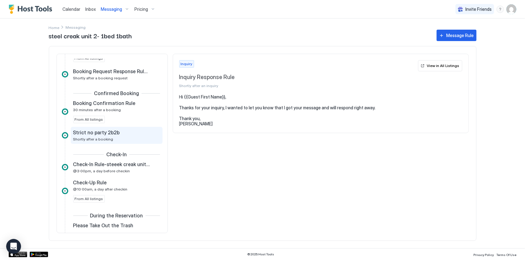
scroll to position [155, 0]
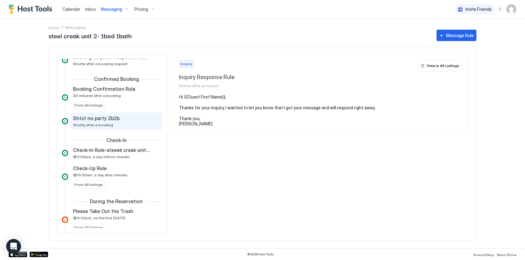
click at [109, 123] on span "Shortly after a booking" at bounding box center [93, 125] width 40 height 5
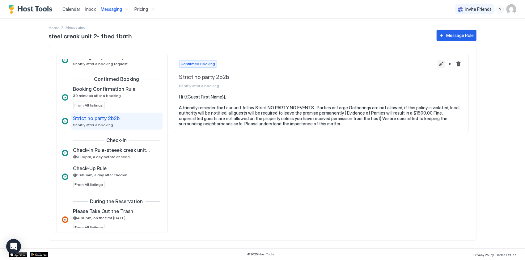
click at [440, 62] on button "Edit message rule" at bounding box center [441, 63] width 7 height 7
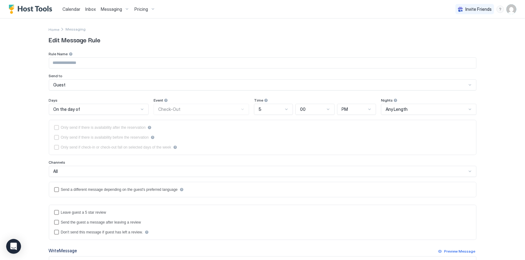
type input "**********"
type textarea "**********"
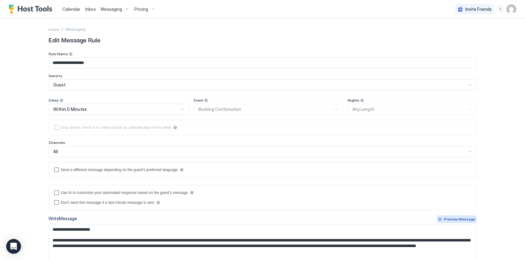
click at [458, 218] on div "Preview Message" at bounding box center [460, 220] width 31 height 6
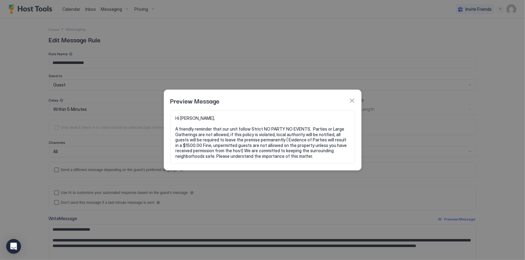
click at [354, 100] on button "button" at bounding box center [352, 101] width 6 height 6
click at [354, 100] on span "Nights" at bounding box center [354, 100] width 12 height 5
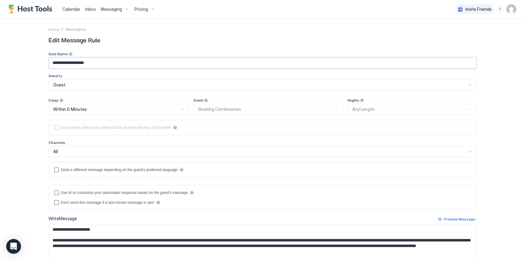
drag, startPoint x: 98, startPoint y: 64, endPoint x: 78, endPoint y: 61, distance: 20.6
click at [78, 61] on input "**********" at bounding box center [262, 63] width 427 height 11
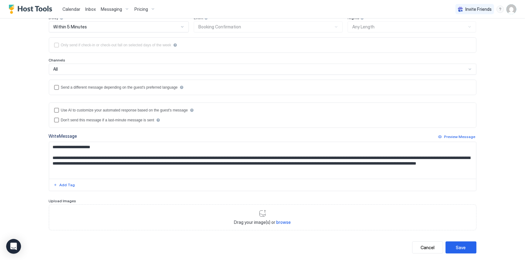
scroll to position [93, 0]
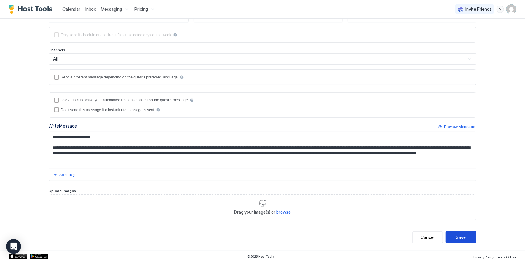
type input "**********"
click at [460, 234] on div "Save" at bounding box center [462, 237] width 10 height 6
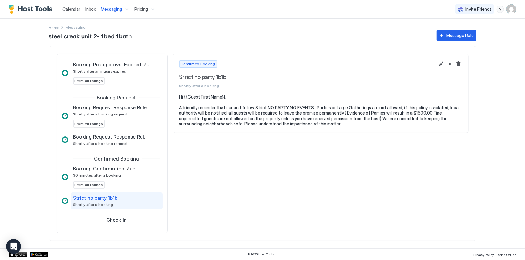
scroll to position [7, 0]
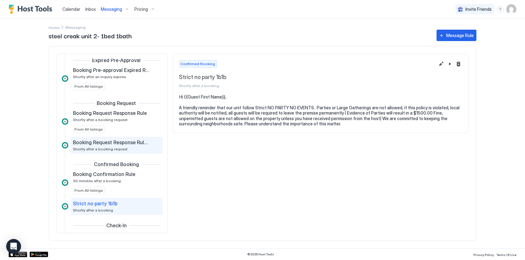
click at [117, 147] on span "Shortly after a booking request" at bounding box center [100, 149] width 55 height 5
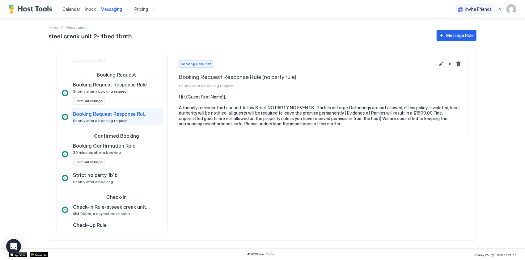
scroll to position [131, 0]
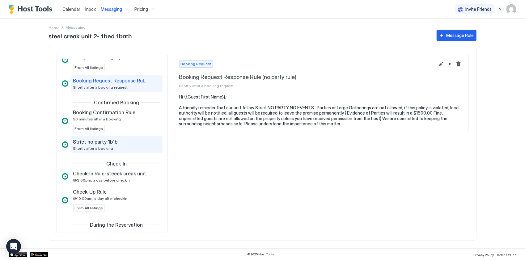
click at [117, 146] on div "Strict no party 1b1b Shortly after a booking" at bounding box center [112, 145] width 78 height 12
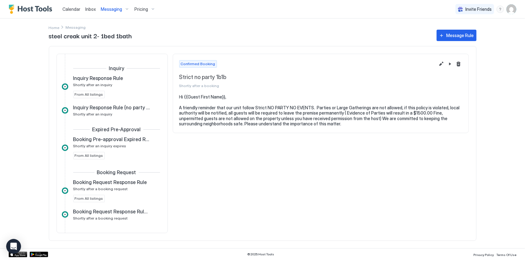
click at [166, 55] on div "Inquiry Inquiry Response Rule Shortly after an inquiry From All listings Inquir…" at bounding box center [112, 144] width 111 height 180
